Goal: Task Accomplishment & Management: Complete application form

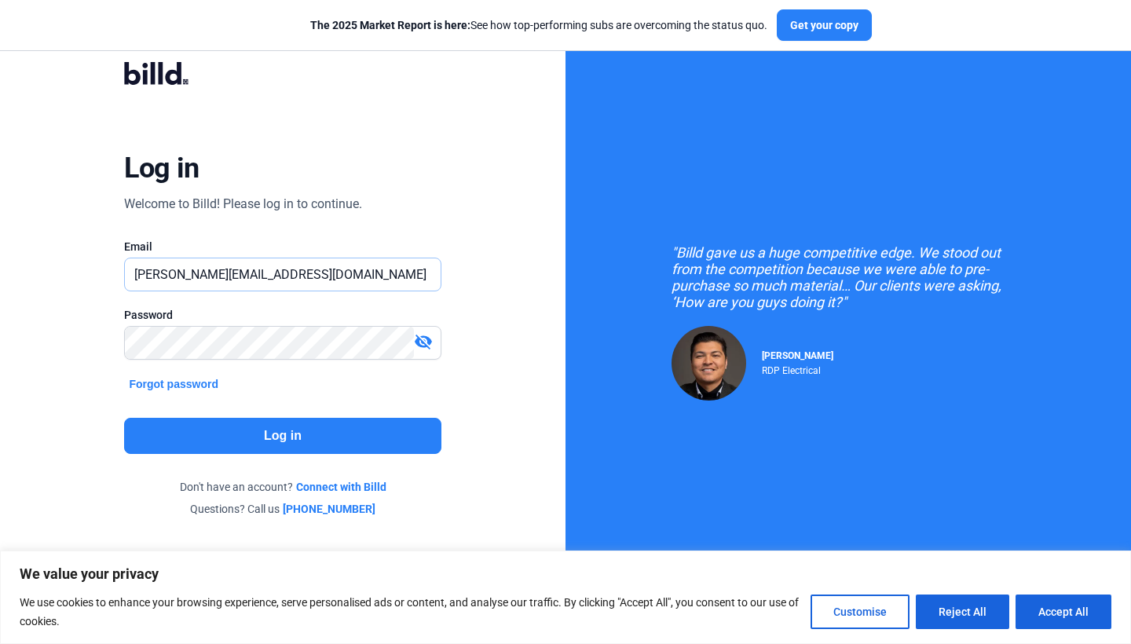
type input "[PERSON_NAME][EMAIL_ADDRESS][DOMAIN_NAME]"
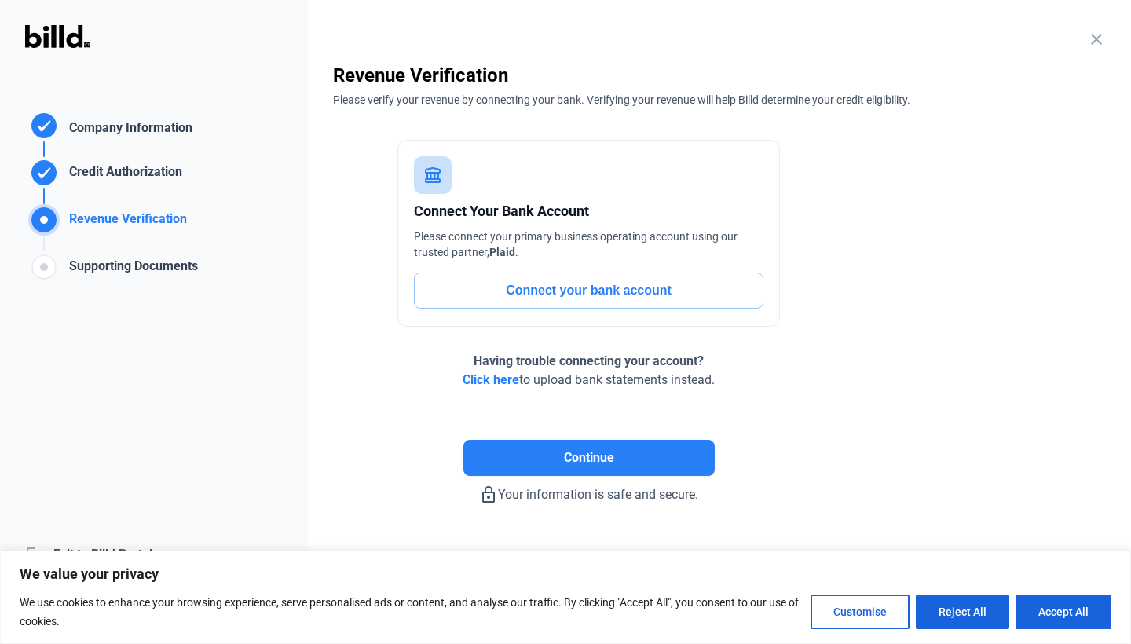
click at [573, 277] on button "Connect your bank account" at bounding box center [588, 291] width 349 height 36
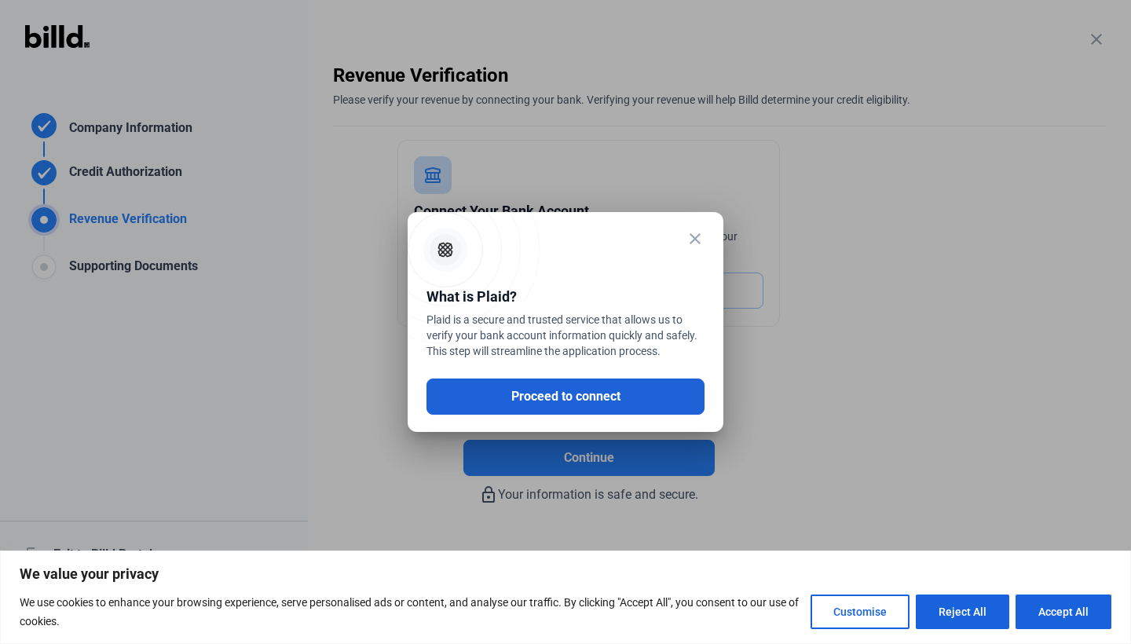
click at [569, 386] on button "Proceed to connect" at bounding box center [565, 397] width 278 height 36
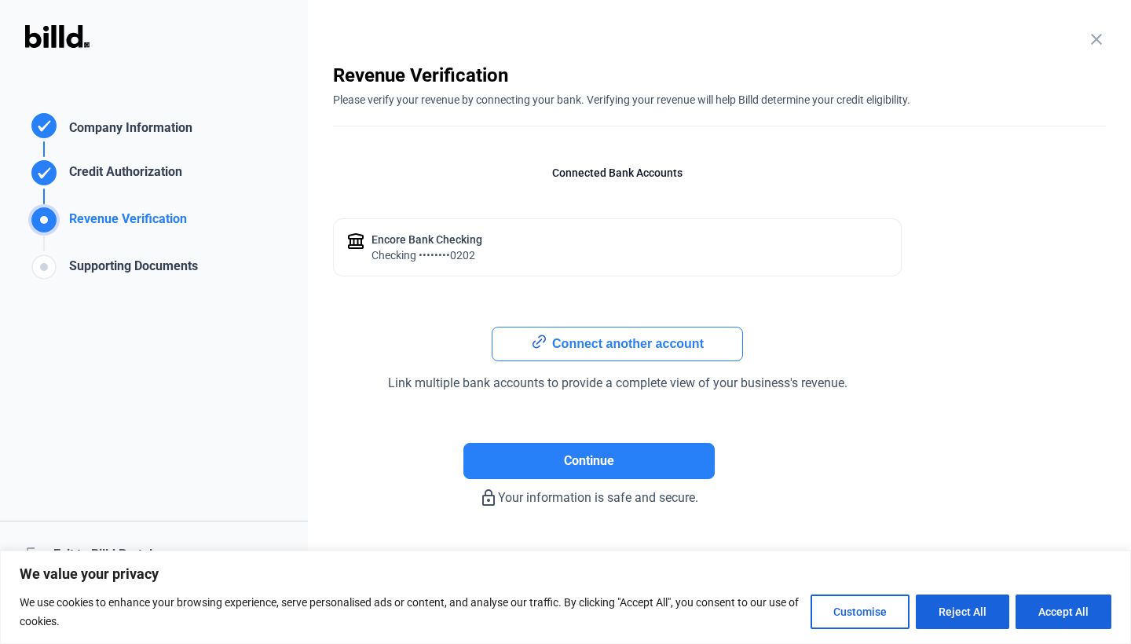
click at [607, 351] on button "Connect another account" at bounding box center [617, 344] width 251 height 35
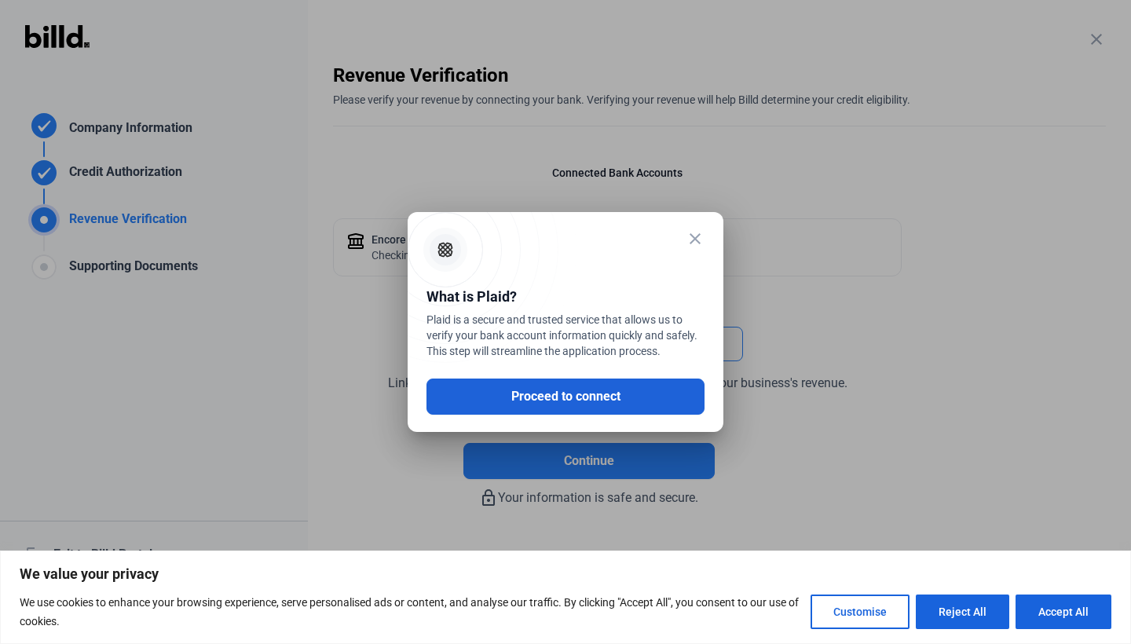
click at [585, 400] on button "Proceed to connect" at bounding box center [565, 397] width 278 height 36
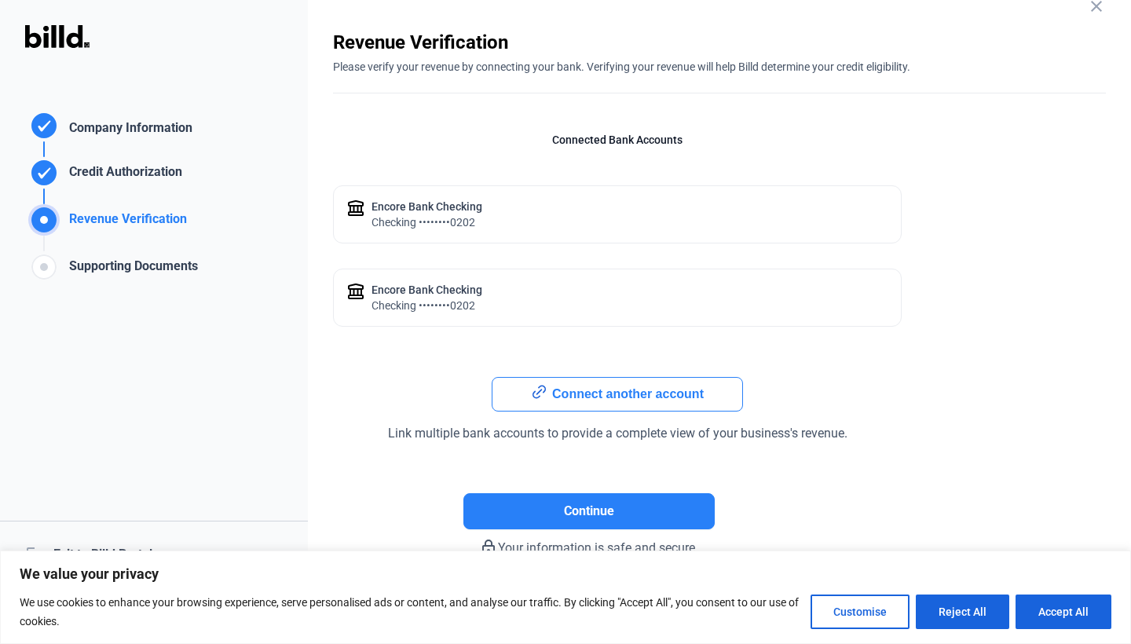
click at [430, 232] on div "Encore Bank checking checking ••••••••0202" at bounding box center [617, 214] width 569 height 58
click at [459, 314] on div "Encore Bank checking checking ••••••••0202" at bounding box center [617, 298] width 569 height 58
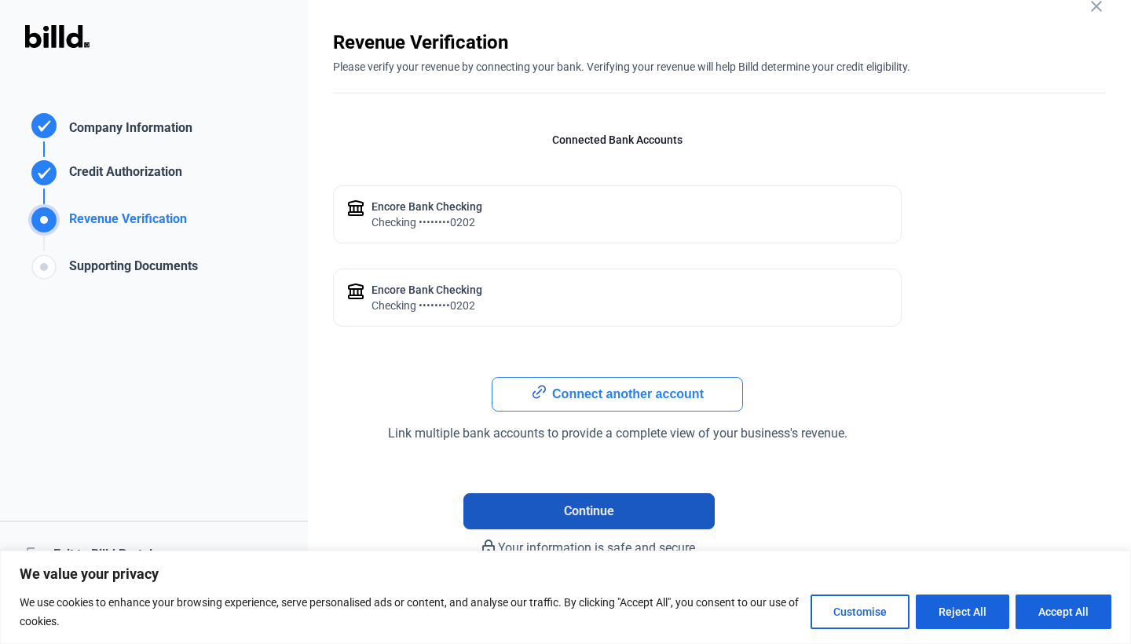
click at [578, 521] on button "Continue" at bounding box center [588, 511] width 251 height 36
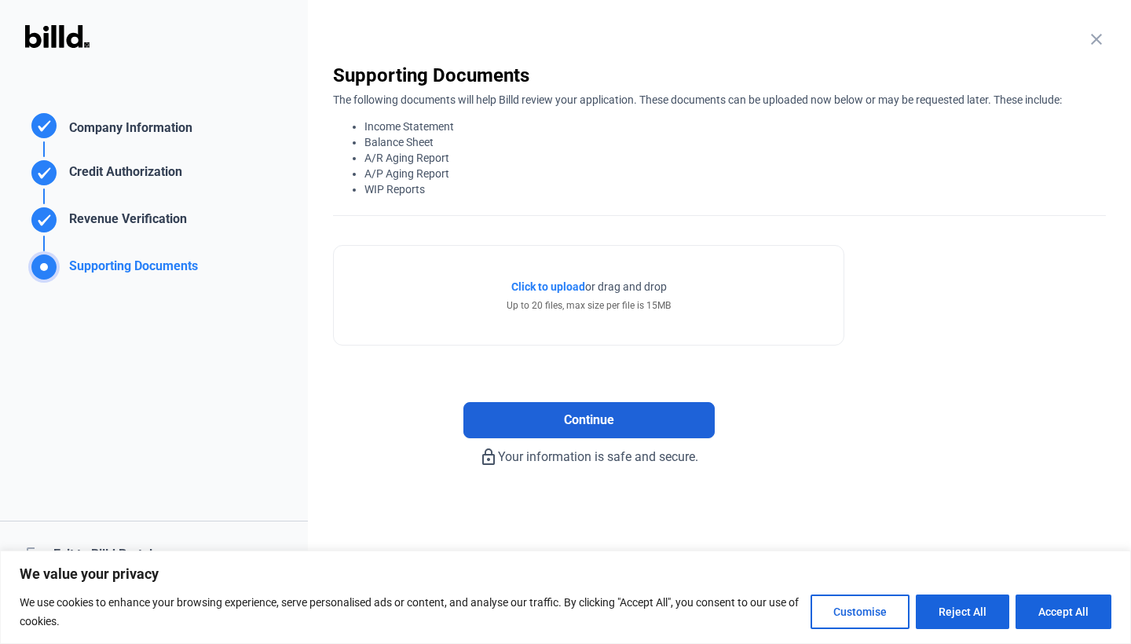
click at [576, 387] on div "Continue" at bounding box center [588, 395] width 511 height 86
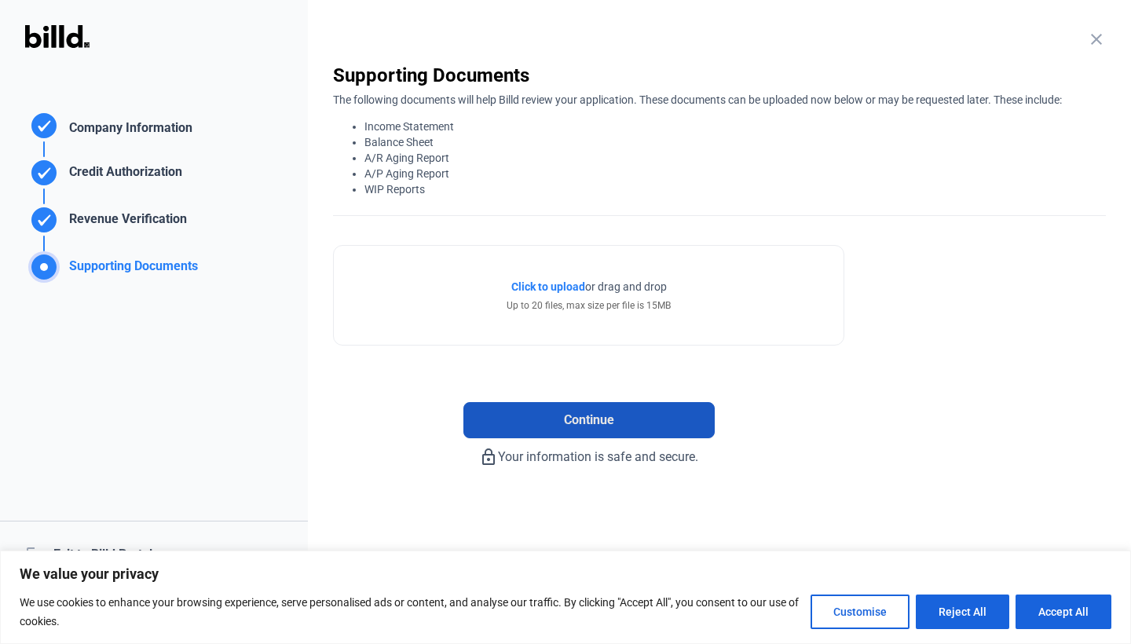
click at [566, 430] on button "Continue" at bounding box center [588, 420] width 251 height 36
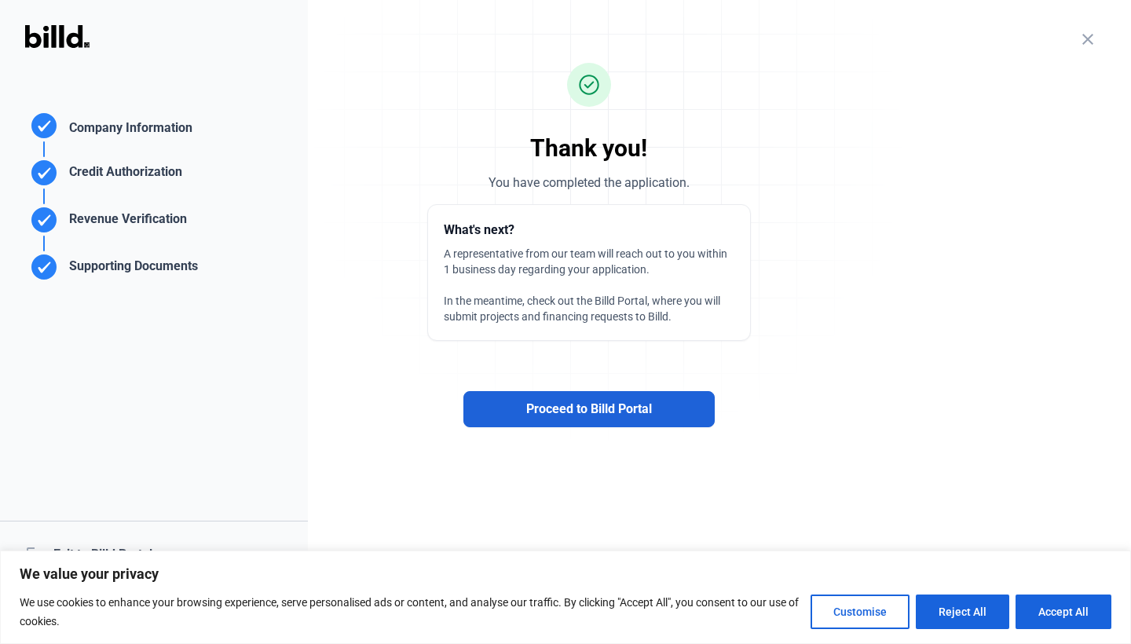
click at [572, 413] on span "Proceed to Billd Portal" at bounding box center [589, 409] width 126 height 19
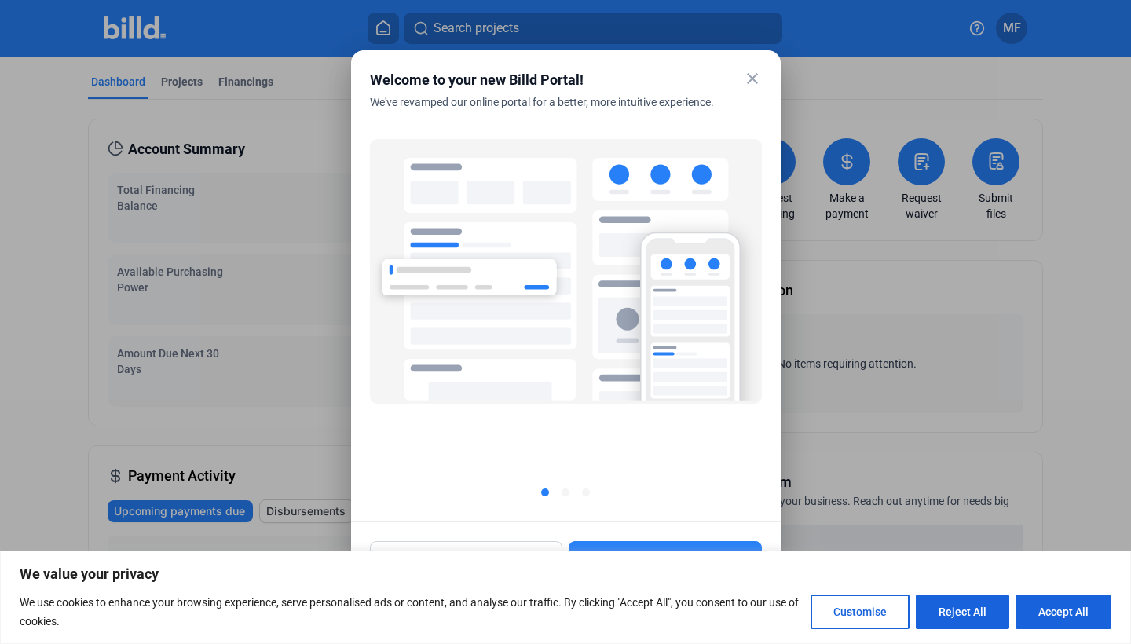
click at [748, 79] on mat-icon "close" at bounding box center [752, 78] width 19 height 19
